Goal: Information Seeking & Learning: Learn about a topic

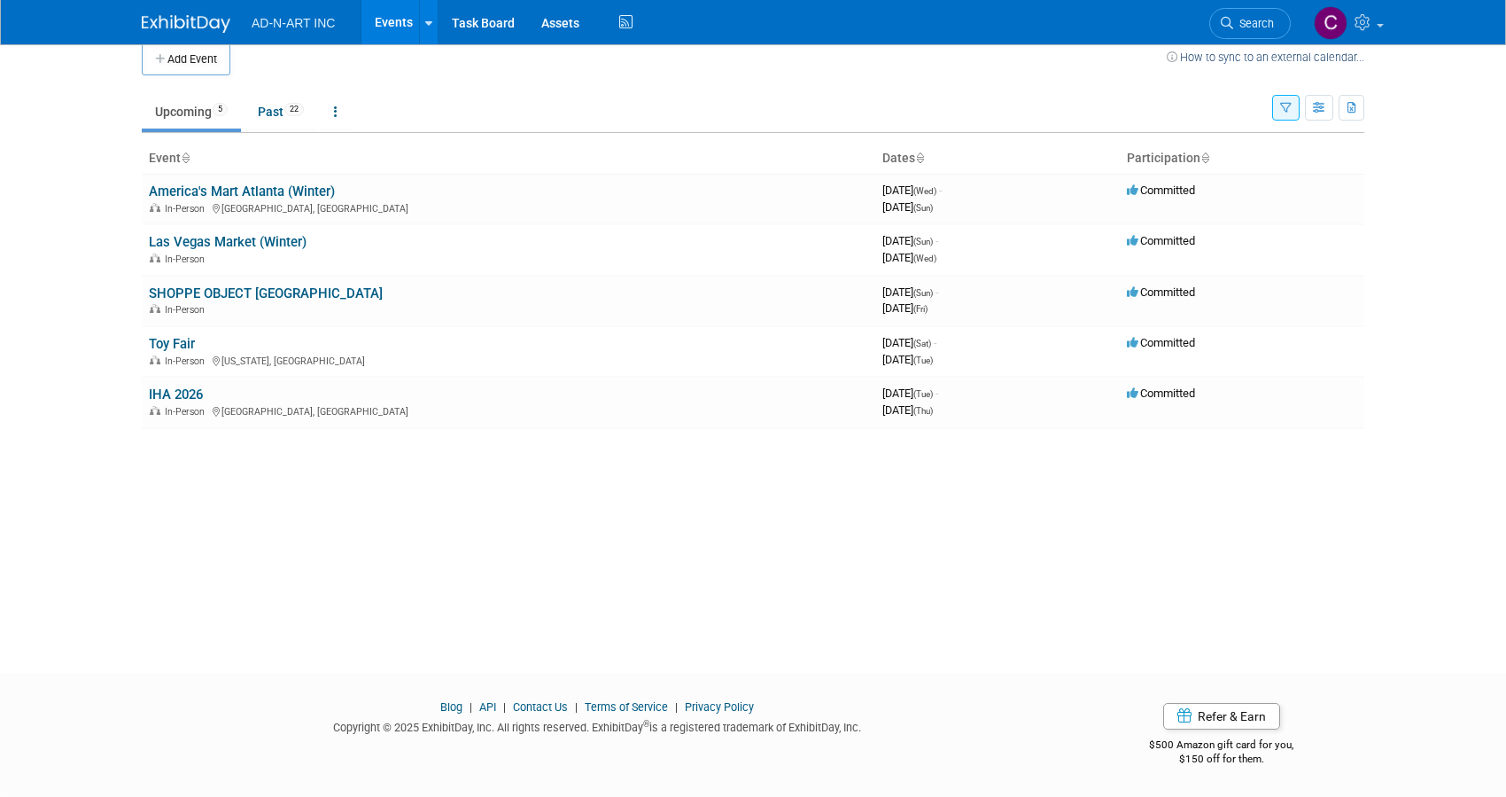
scroll to position [19, 0]
click at [182, 346] on link "Toy Fair" at bounding box center [172, 344] width 46 height 16
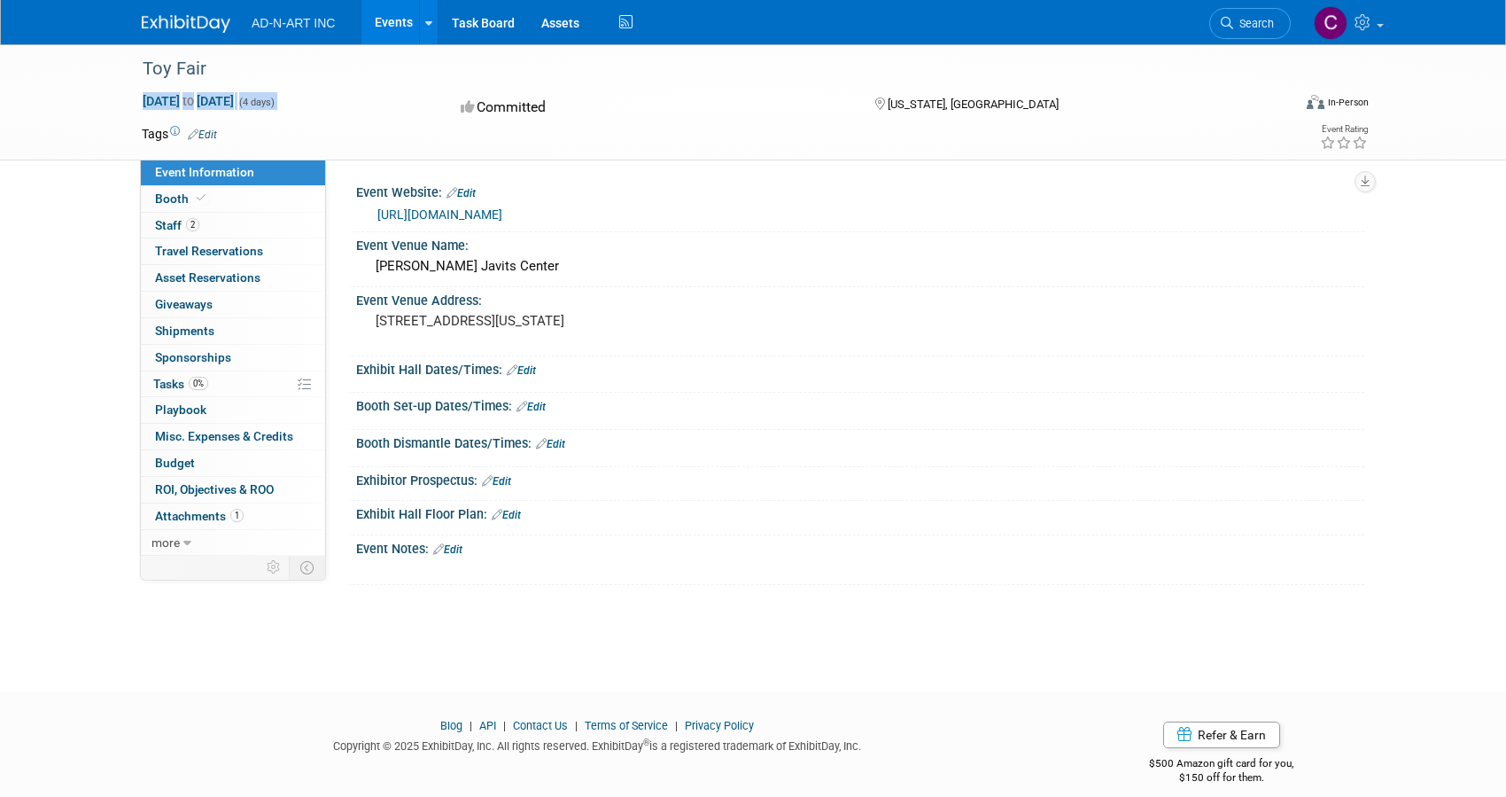
drag, startPoint x: 130, startPoint y: 101, endPoint x: 363, endPoint y: 100, distance: 233.0
click at [363, 100] on div "Feb 14, 2026 to Feb 17, 2026 (4 days) Feb 14, 2026 to Feb 17, 2026" at bounding box center [285, 101] width 314 height 18
click at [363, 100] on div "Feb 14, 2026 to Feb 17, 2026 (4 days)" at bounding box center [285, 101] width 287 height 18
click at [1392, 407] on div "Toy Fair Feb 14, 2026 to Feb 17, 2026 (4 days) Feb 14, 2026 to Feb 17, 2026 Com…" at bounding box center [753, 351] width 1506 height 615
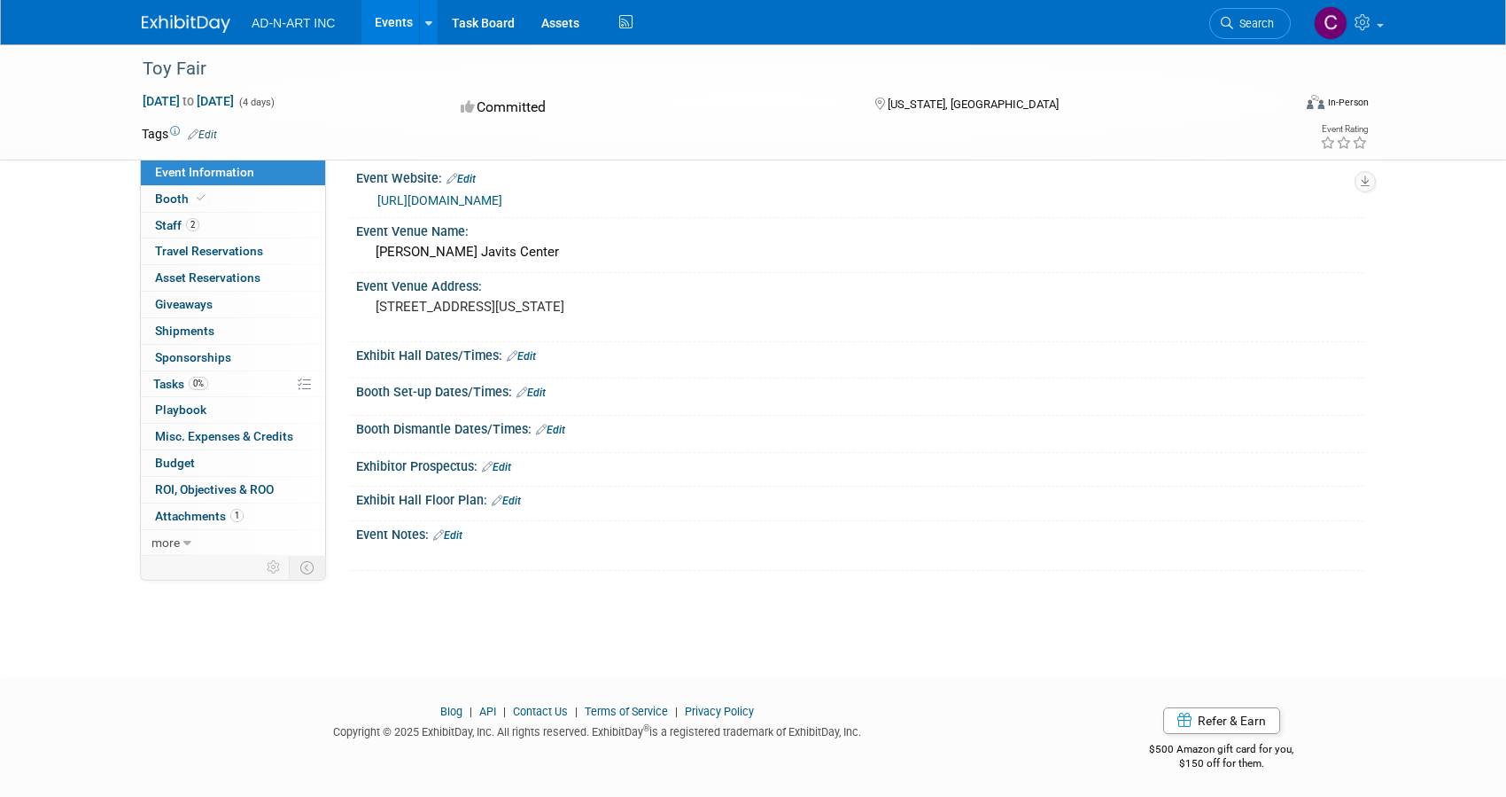
scroll to position [19, 0]
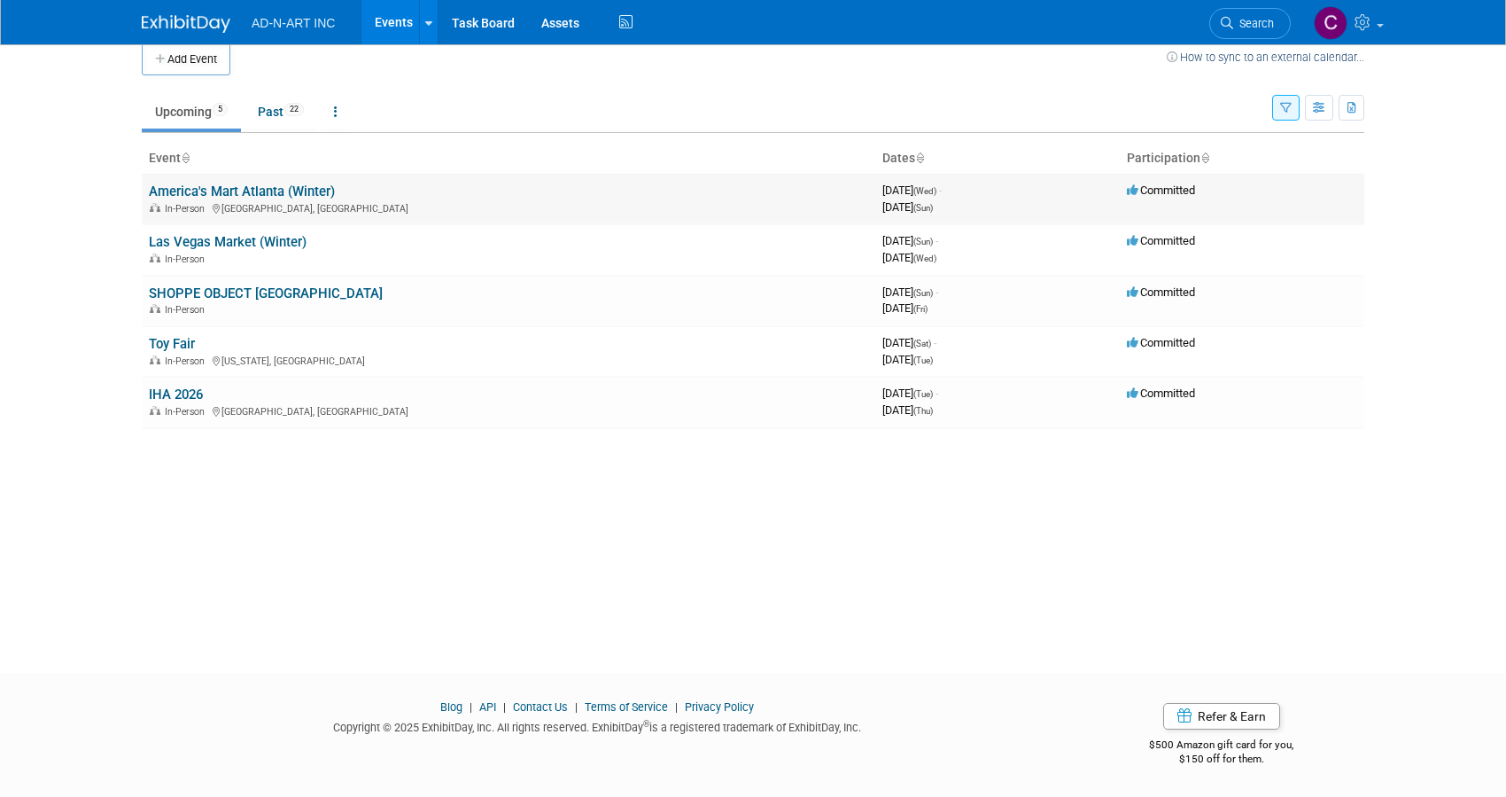
click at [270, 190] on link "America's Mart Atlanta (Winter)" at bounding box center [242, 191] width 186 height 16
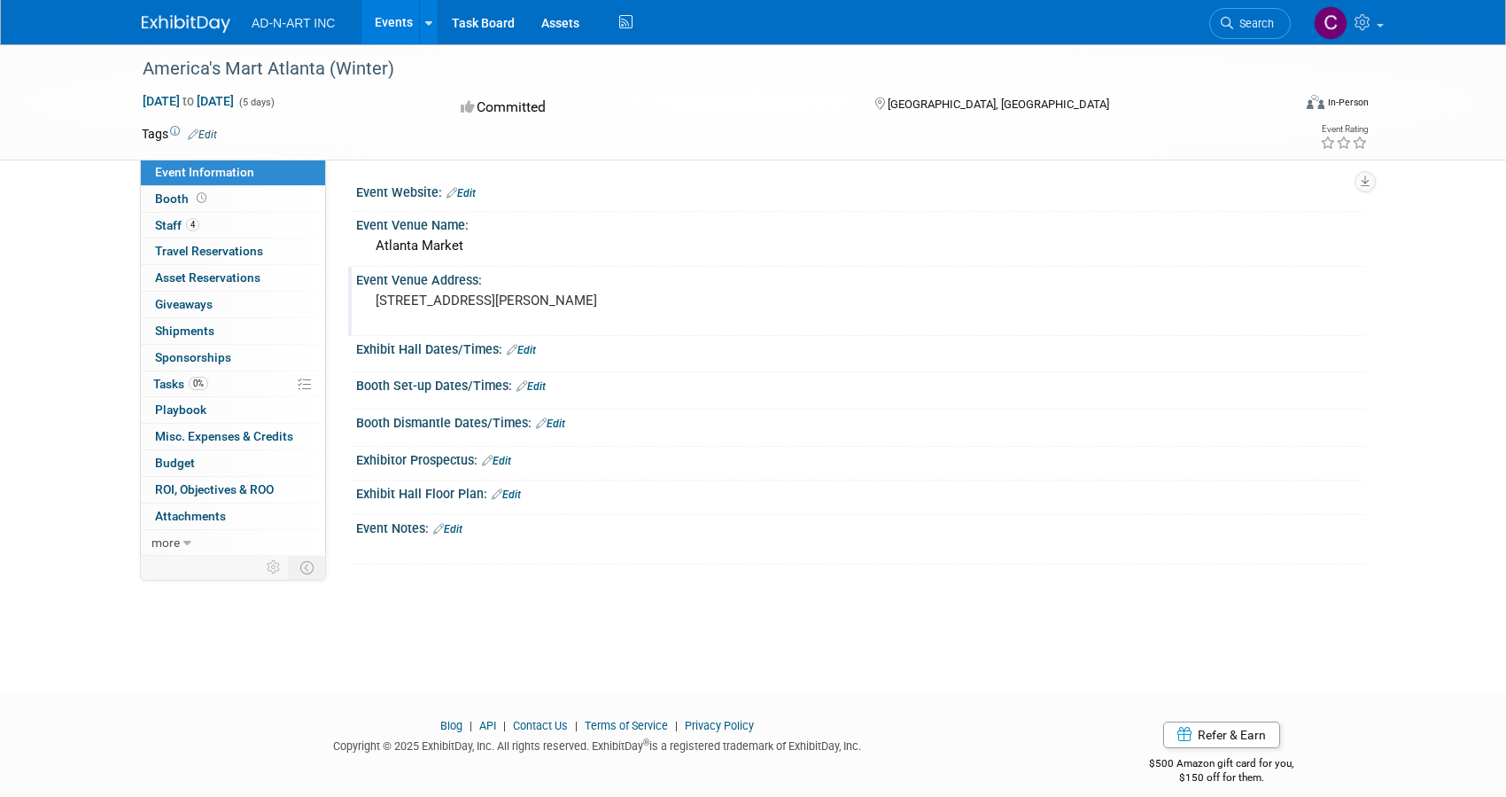
drag, startPoint x: 373, startPoint y: 298, endPoint x: 662, endPoint y: 299, distance: 288.8
click at [662, 299] on div "230 Ted Turner Dr NW, Atlanta, GA 30303, USA" at bounding box center [565, 308] width 393 height 41
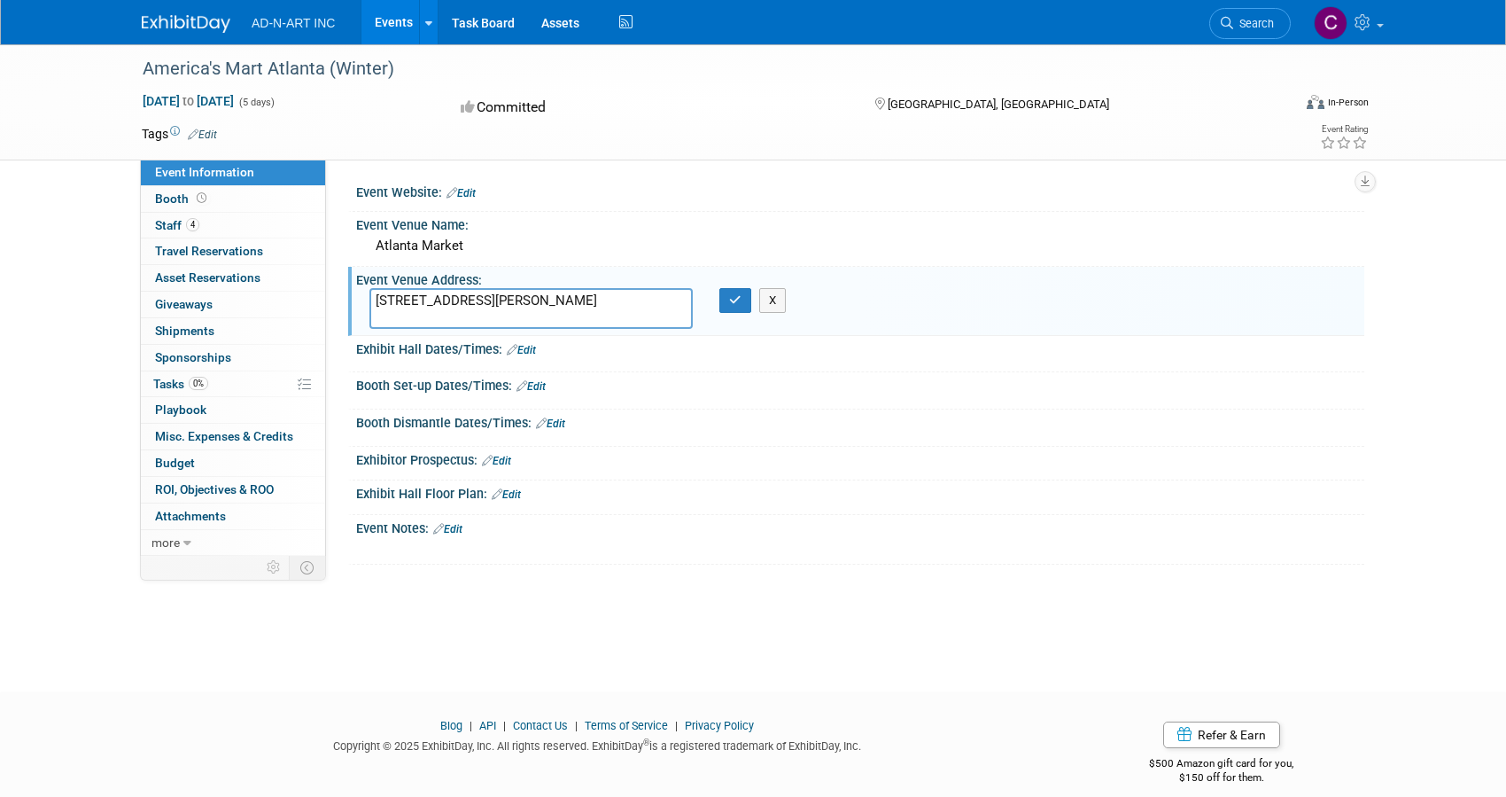
click at [673, 299] on textarea "230 Ted Turner Dr NW, Atlanta, GA 30303, USA" at bounding box center [530, 308] width 323 height 41
click at [959, 554] on div at bounding box center [770, 549] width 798 height 18
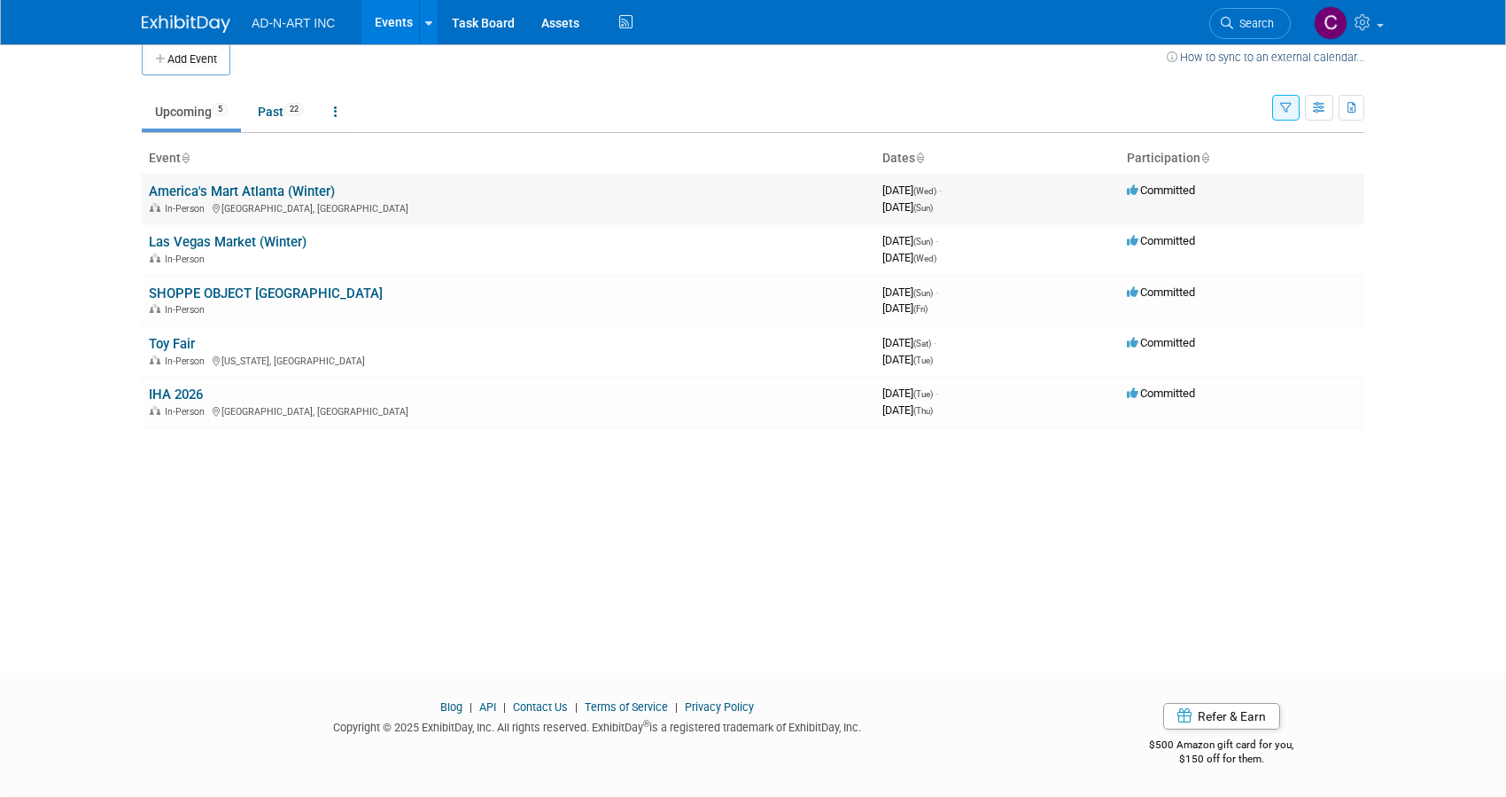
click at [255, 184] on link "America's Mart Atlanta (Winter)" at bounding box center [242, 191] width 186 height 16
click at [229, 245] on link "Las Vegas Market (Winter)" at bounding box center [228, 242] width 158 height 16
drag, startPoint x: 885, startPoint y: 296, endPoint x: 970, endPoint y: 317, distance: 87.7
click at [970, 317] on td "3978892800 February 01, 2026 (Sun) - February 06, 2026 (Fri)" at bounding box center [997, 301] width 245 height 51
drag, startPoint x: 883, startPoint y: 242, endPoint x: 993, endPoint y: 262, distance: 111.7
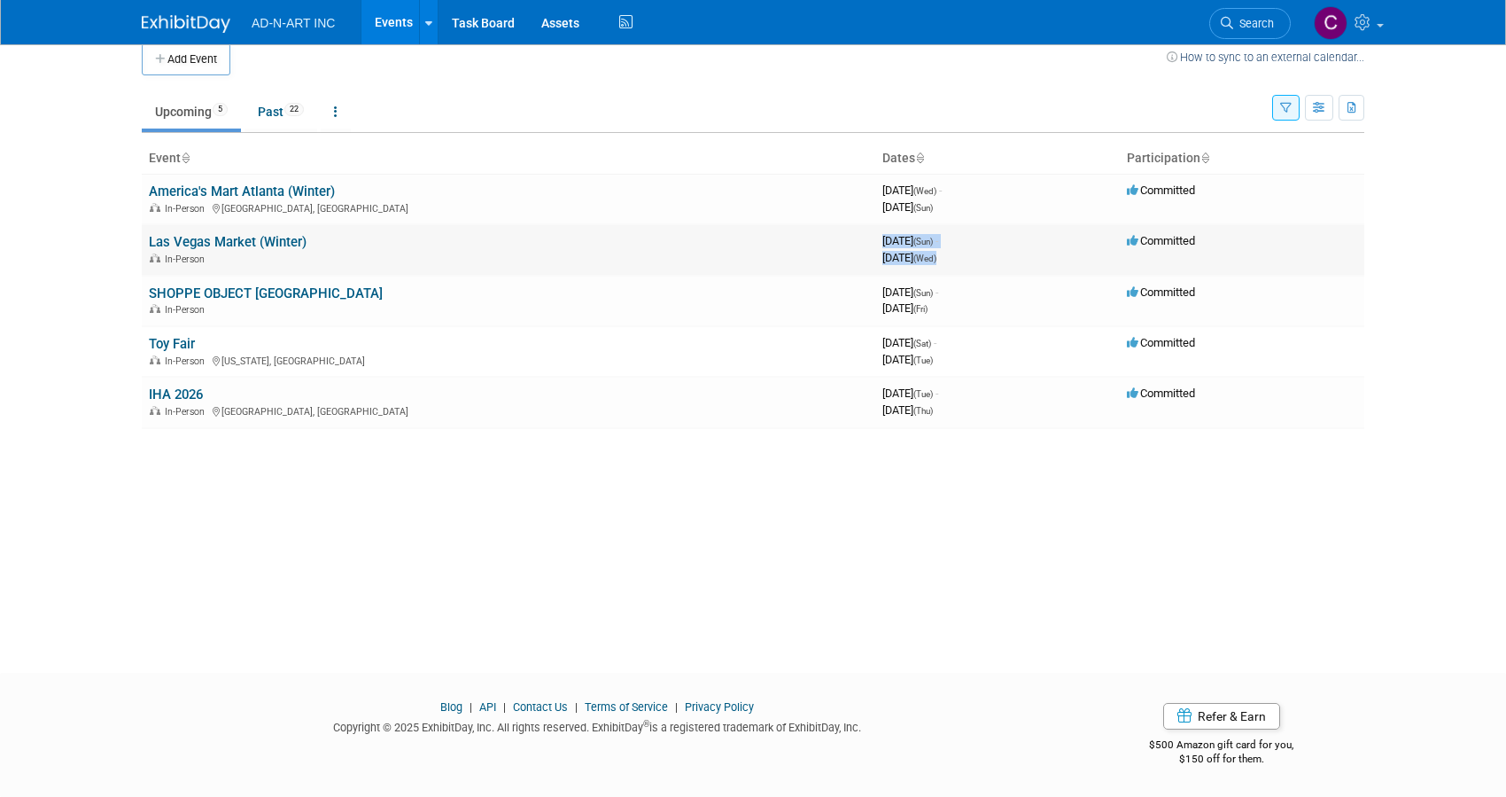
click at [993, 262] on div "3978288000 January 25, 2026 (Sun) - January 28, 2026 (Wed)" at bounding box center [997, 249] width 230 height 31
click at [240, 240] on link "Las Vegas Market (Winter)" at bounding box center [228, 242] width 158 height 16
click at [251, 296] on link "SHOPPE OBJECT [GEOGRAPHIC_DATA]" at bounding box center [266, 293] width 234 height 16
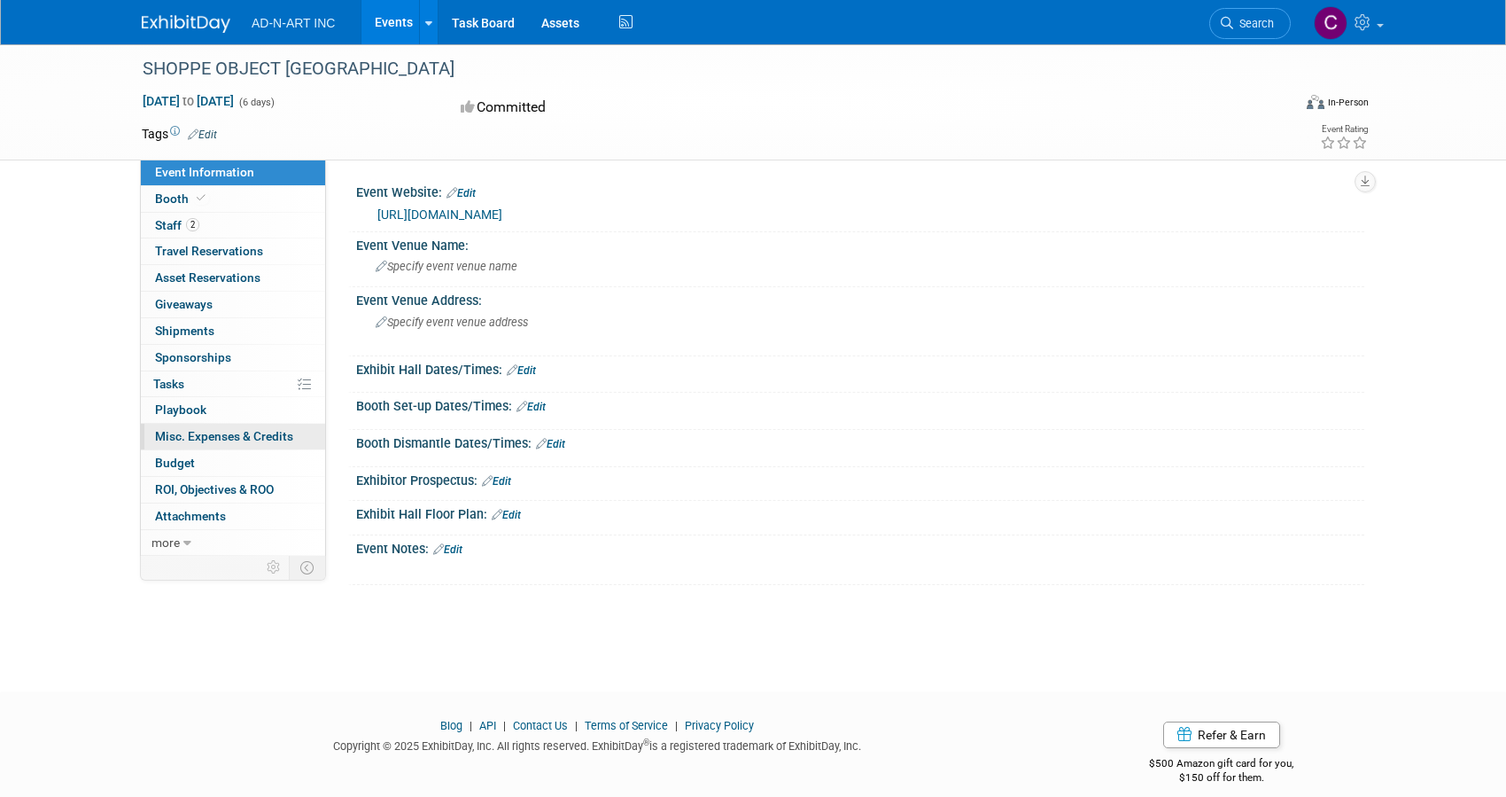
drag, startPoint x: 51, startPoint y: 229, endPoint x: 174, endPoint y: 426, distance: 232.1
click at [51, 229] on div "SHOPPE OBJECT NYC Feb 1, 2026 to Feb 6, 2026 (6 days) Feb 1, 2026 to Feb 6, 202…" at bounding box center [753, 351] width 1506 height 615
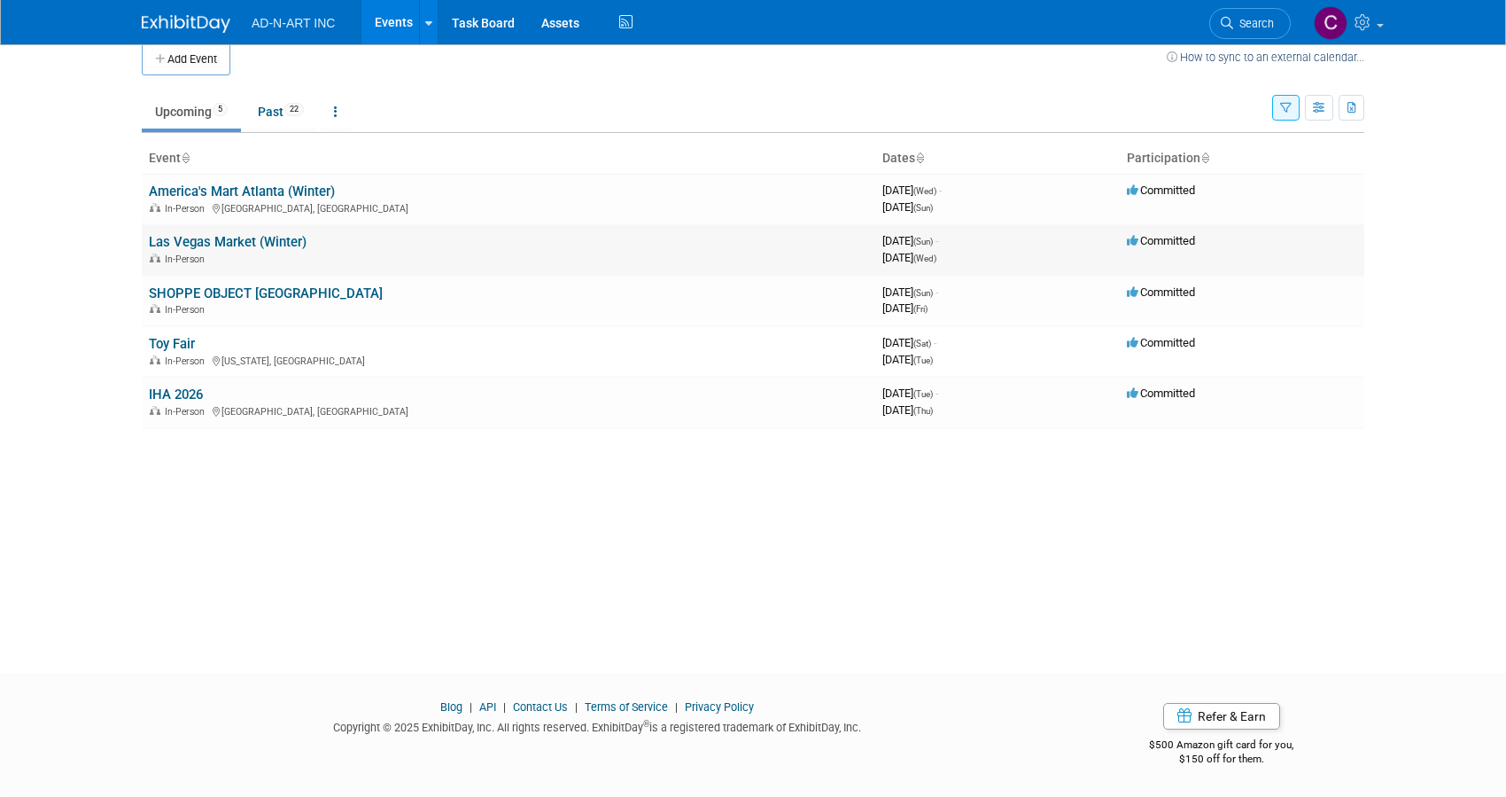
click at [260, 239] on link "Las Vegas Market (Winter)" at bounding box center [228, 242] width 158 height 16
